Goal: Information Seeking & Learning: Learn about a topic

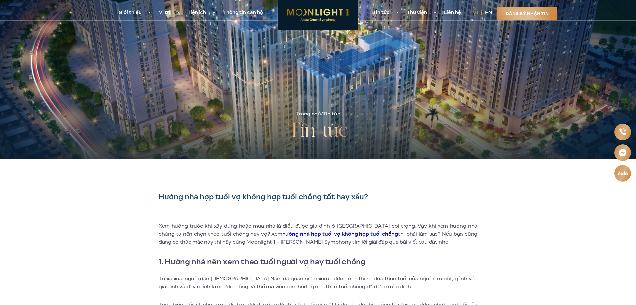
click at [159, 197] on h1 "Hướng nhà hợp tuổi vợ không hợp tuổi chồng tốt hay xấu?" at bounding box center [318, 196] width 318 height 9
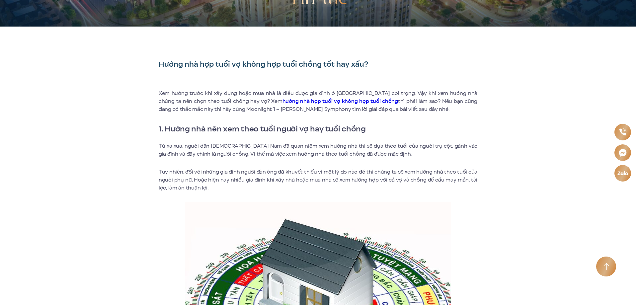
scroll to position [133, 0]
click at [160, 64] on h1 "Hướng nhà hợp tuổi vợ không hợp tuổi chồng tốt hay xấu?" at bounding box center [318, 64] width 318 height 9
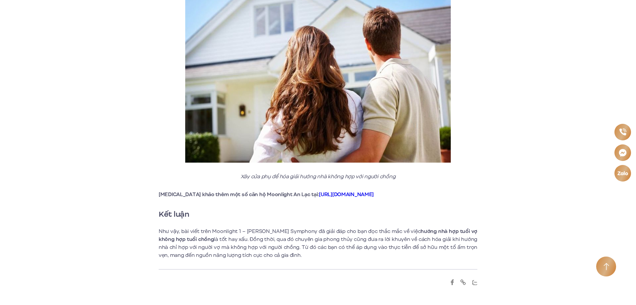
scroll to position [1692, 0]
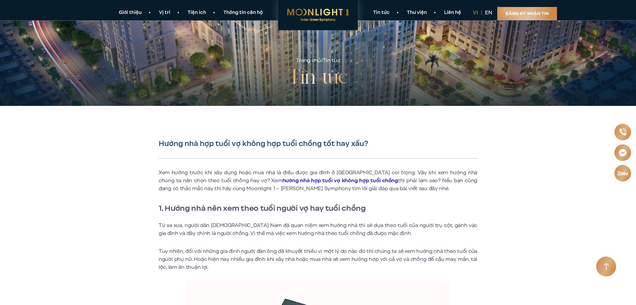
scroll to position [33, 0]
